Goal: Transaction & Acquisition: Purchase product/service

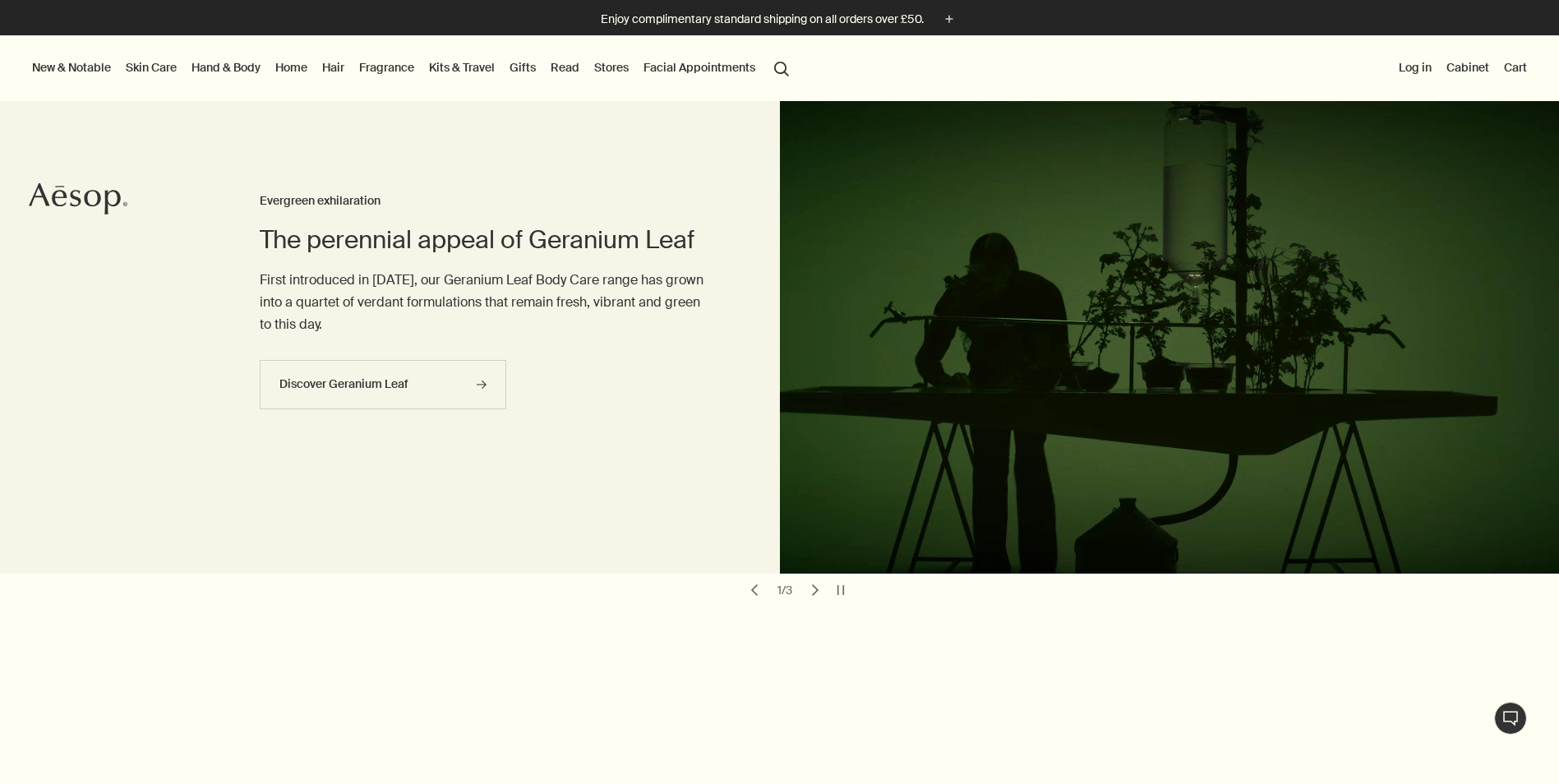
click at [161, 66] on link "Skin Care" at bounding box center [151, 67] width 58 height 21
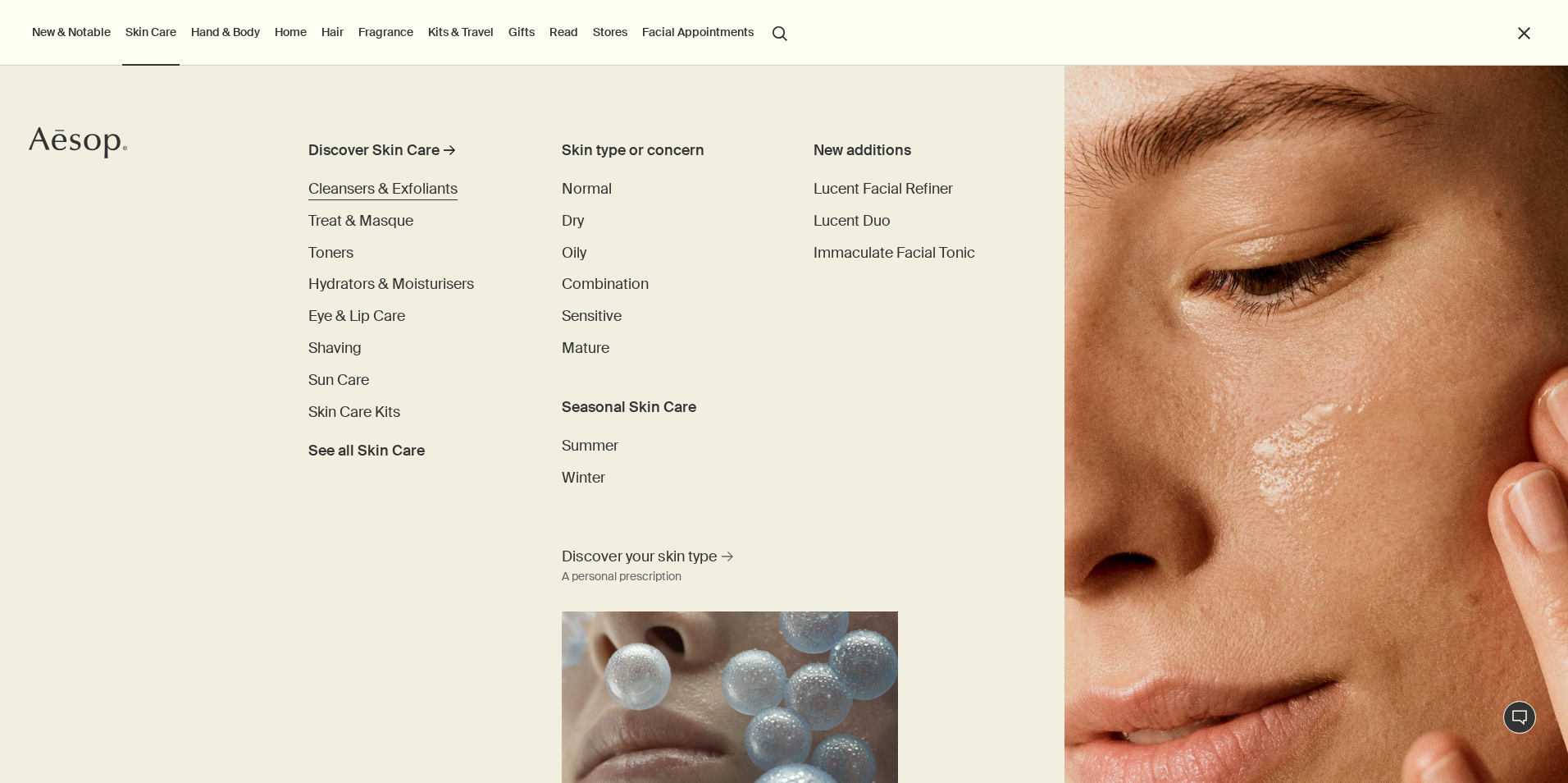
click at [429, 186] on span "Cleansers & Exfoliants" at bounding box center [382, 188] width 149 height 19
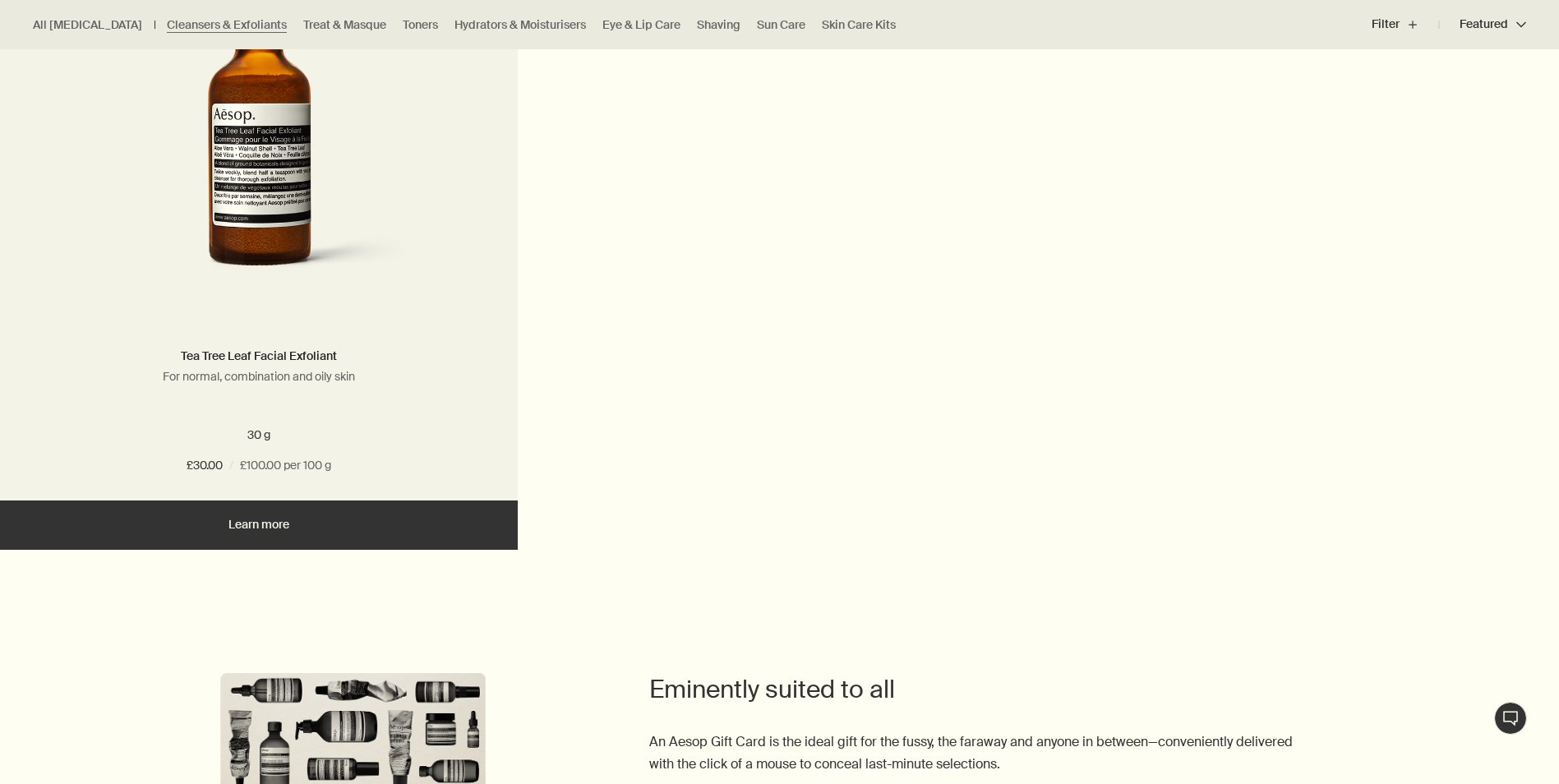
scroll to position [3860, 0]
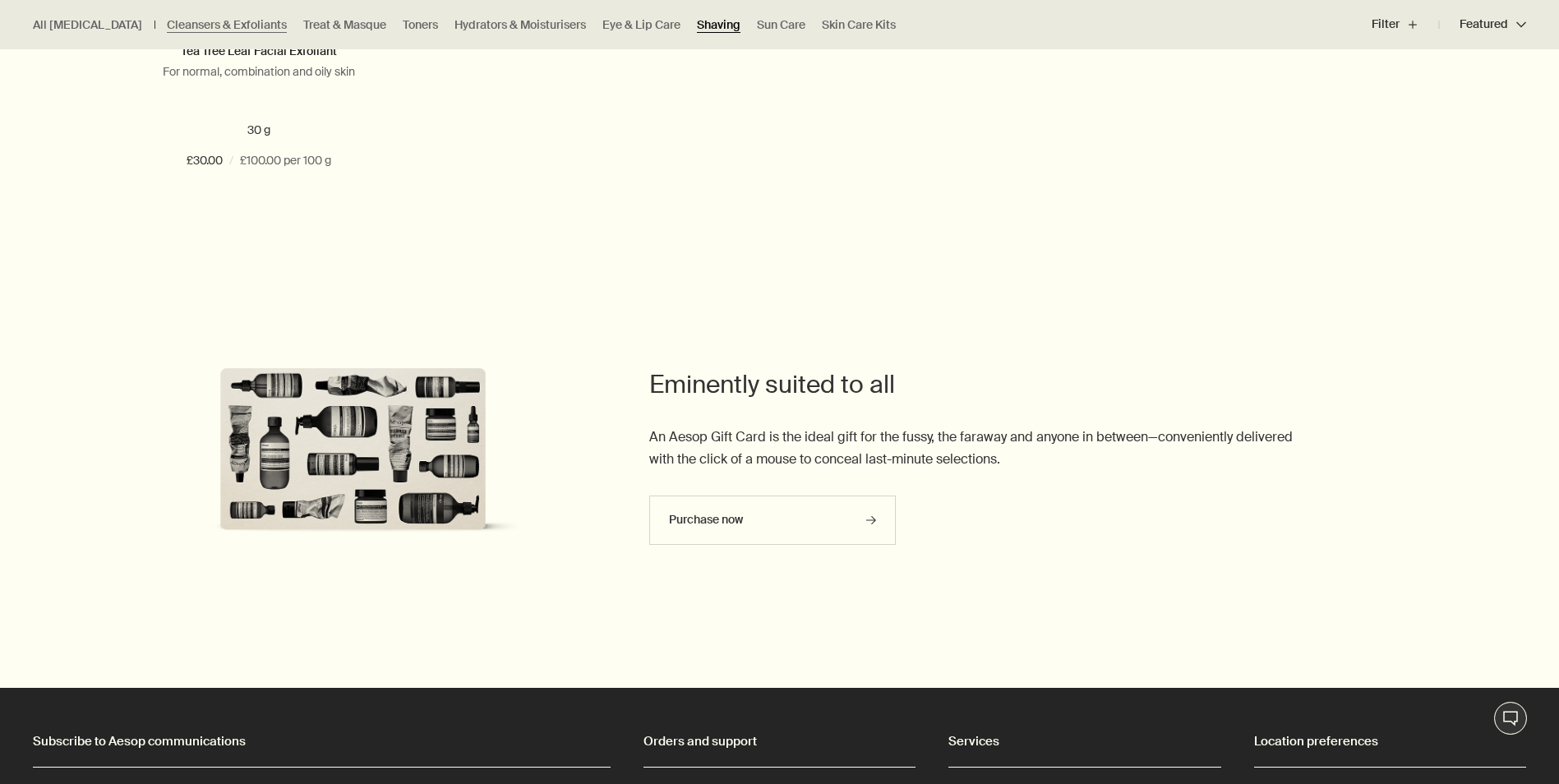
click at [697, 23] on link "Shaving" at bounding box center [718, 25] width 43 height 15
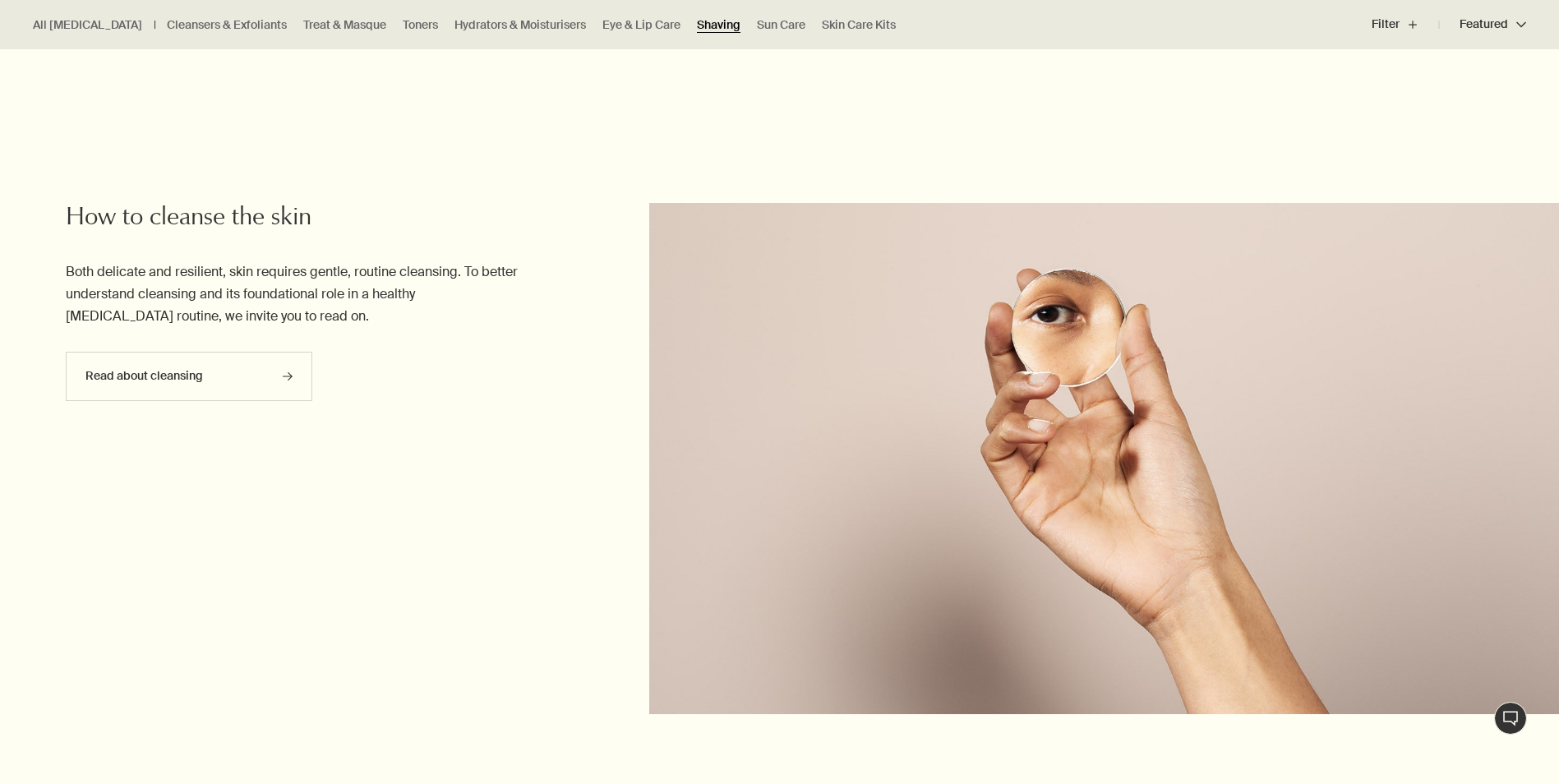
scroll to position [2217, 0]
